Goal: Check status: Check status

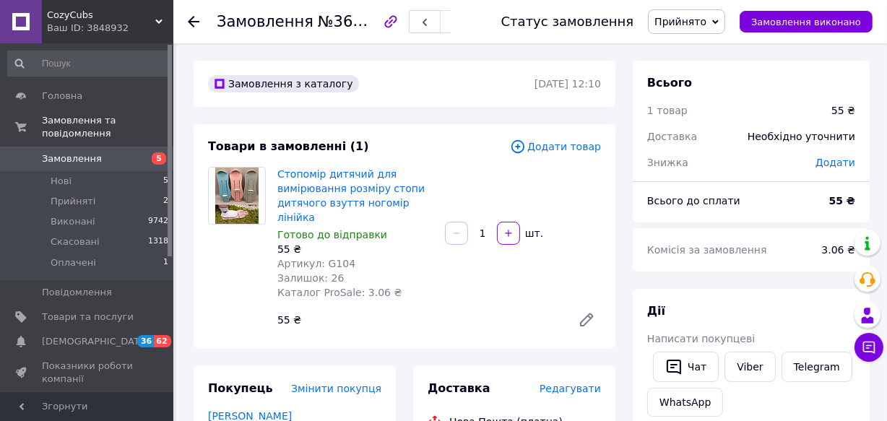
click at [66, 147] on link "Замовлення 5" at bounding box center [88, 159] width 177 height 25
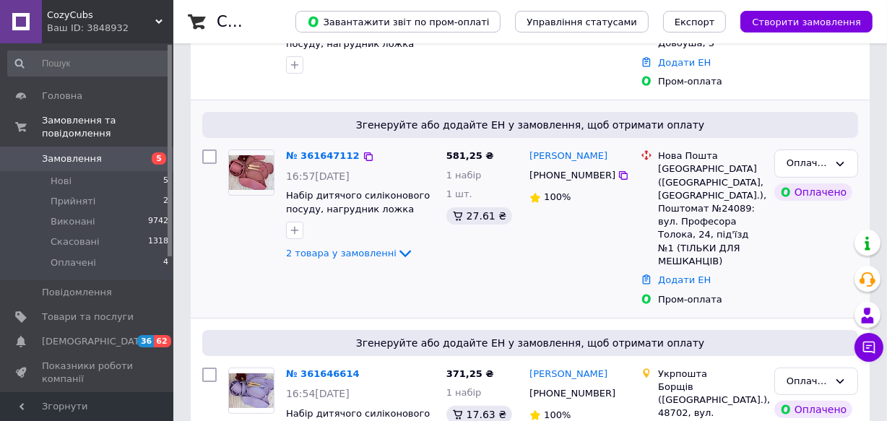
scroll to position [262, 0]
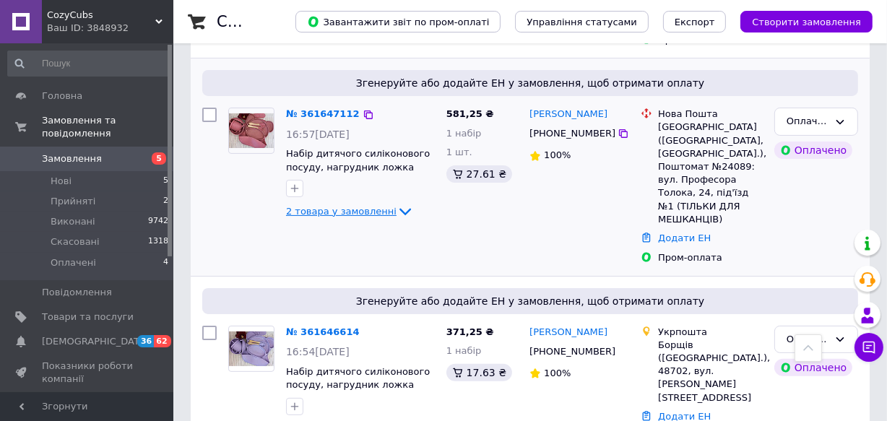
click at [397, 203] on icon at bounding box center [405, 211] width 17 height 17
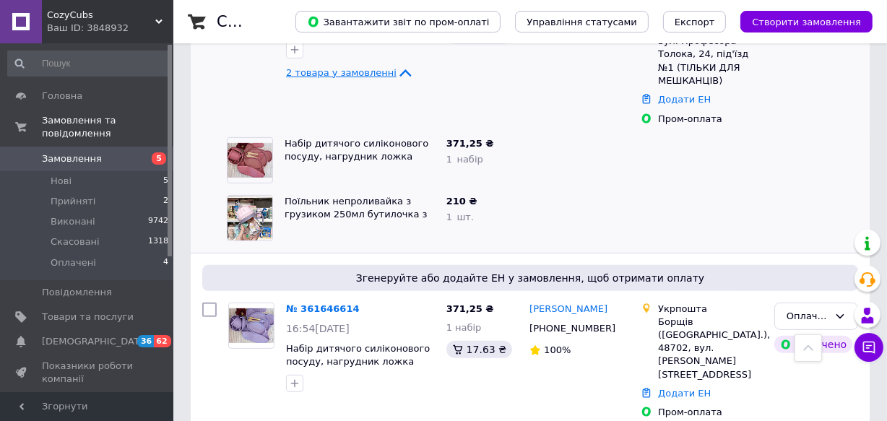
scroll to position [328, 0]
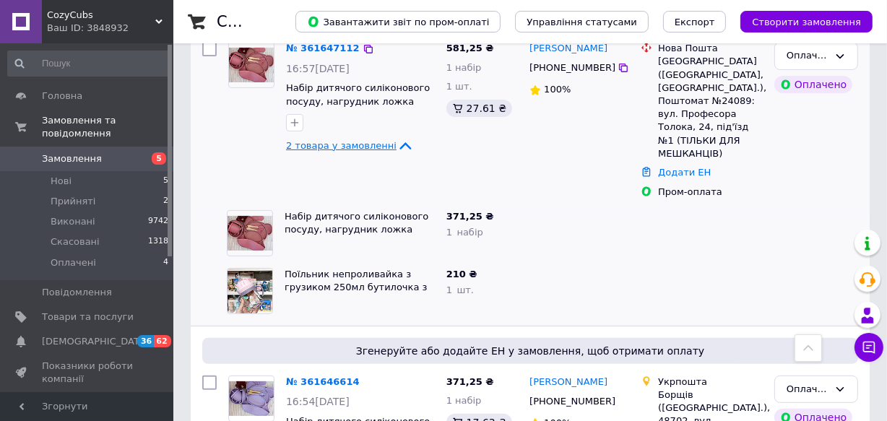
click at [81, 152] on span "Замовлення" at bounding box center [72, 158] width 60 height 13
